Goal: Information Seeking & Learning: Learn about a topic

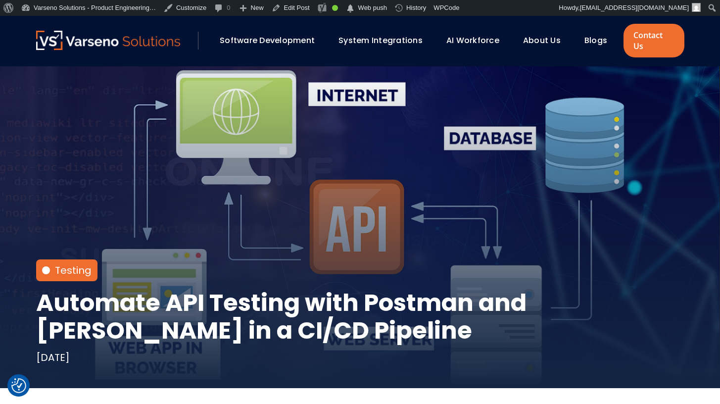
click at [297, 18] on div "Software Development System Integrations AI Workforce About Us" at bounding box center [360, 41] width 720 height 51
click at [294, 12] on link "Edit Post" at bounding box center [291, 8] width 46 height 16
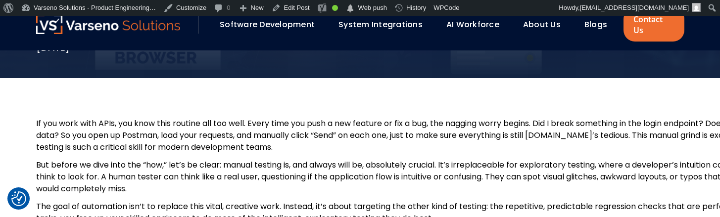
scroll to position [312, 0]
